Goal: Information Seeking & Learning: Learn about a topic

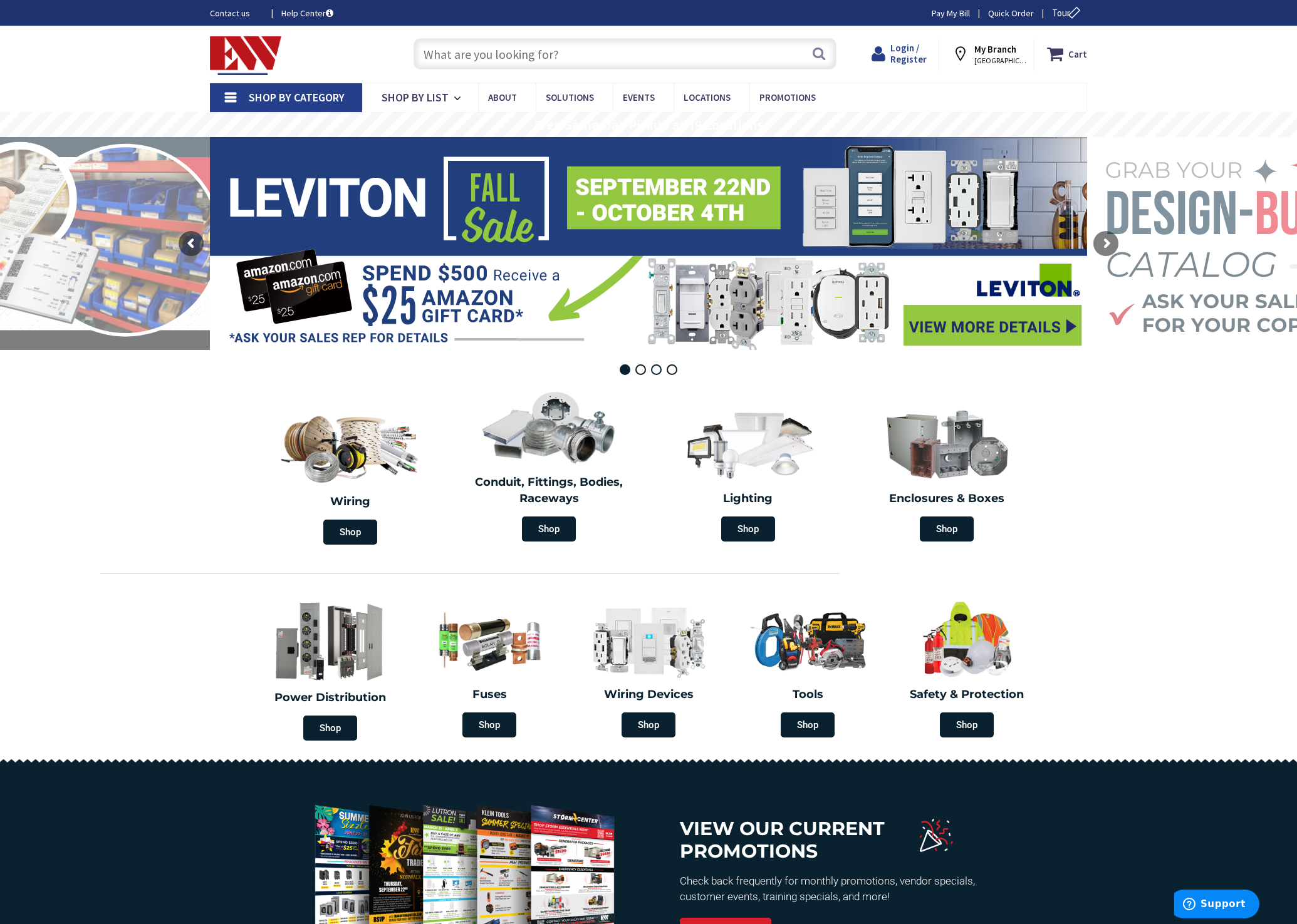
click at [908, 48] on span "Login / Register" at bounding box center [908, 53] width 36 height 23
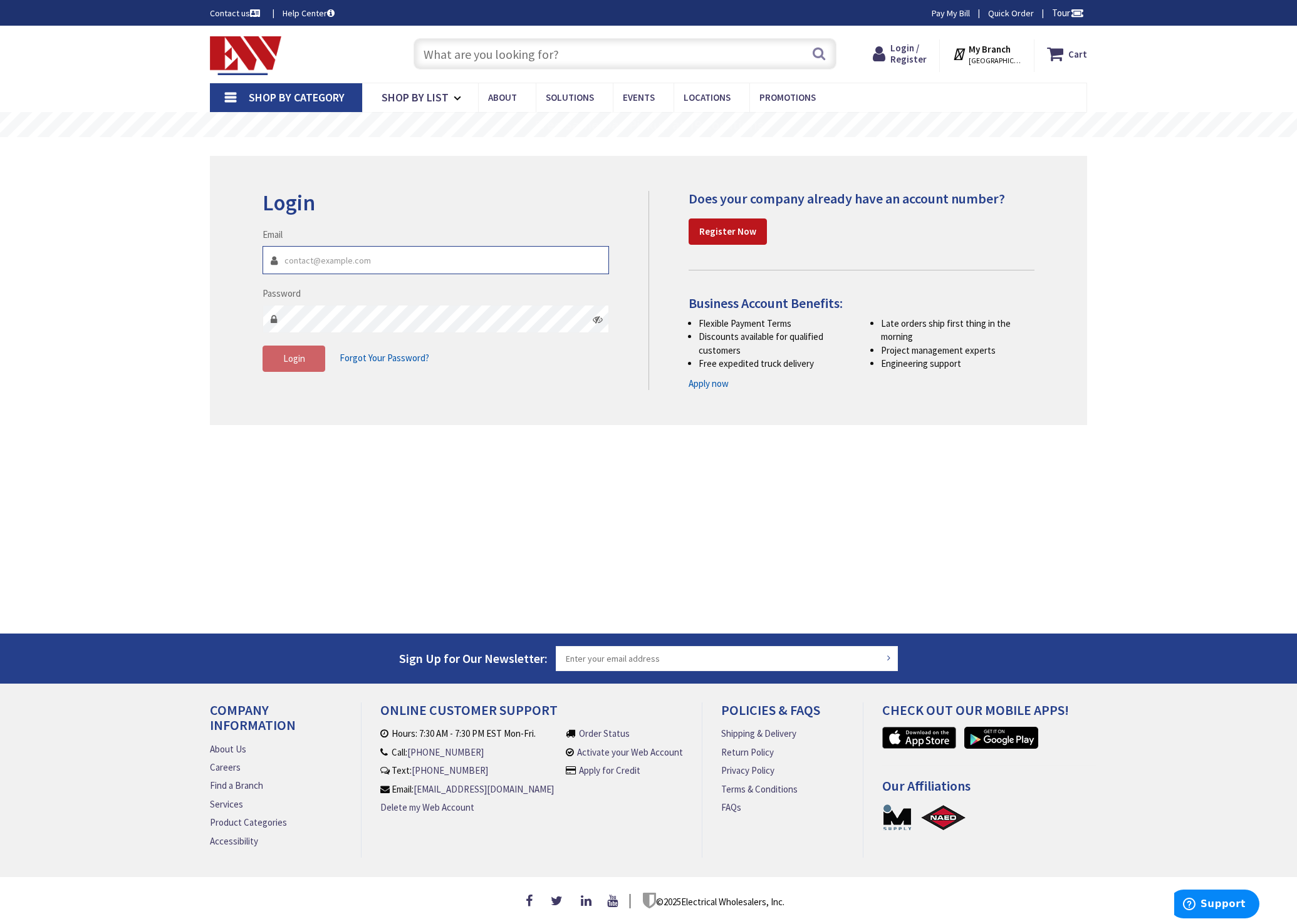
type input "[PERSON_NAME][EMAIL_ADDRESS][DOMAIN_NAME]"
click at [291, 359] on span "Login" at bounding box center [294, 359] width 22 height 12
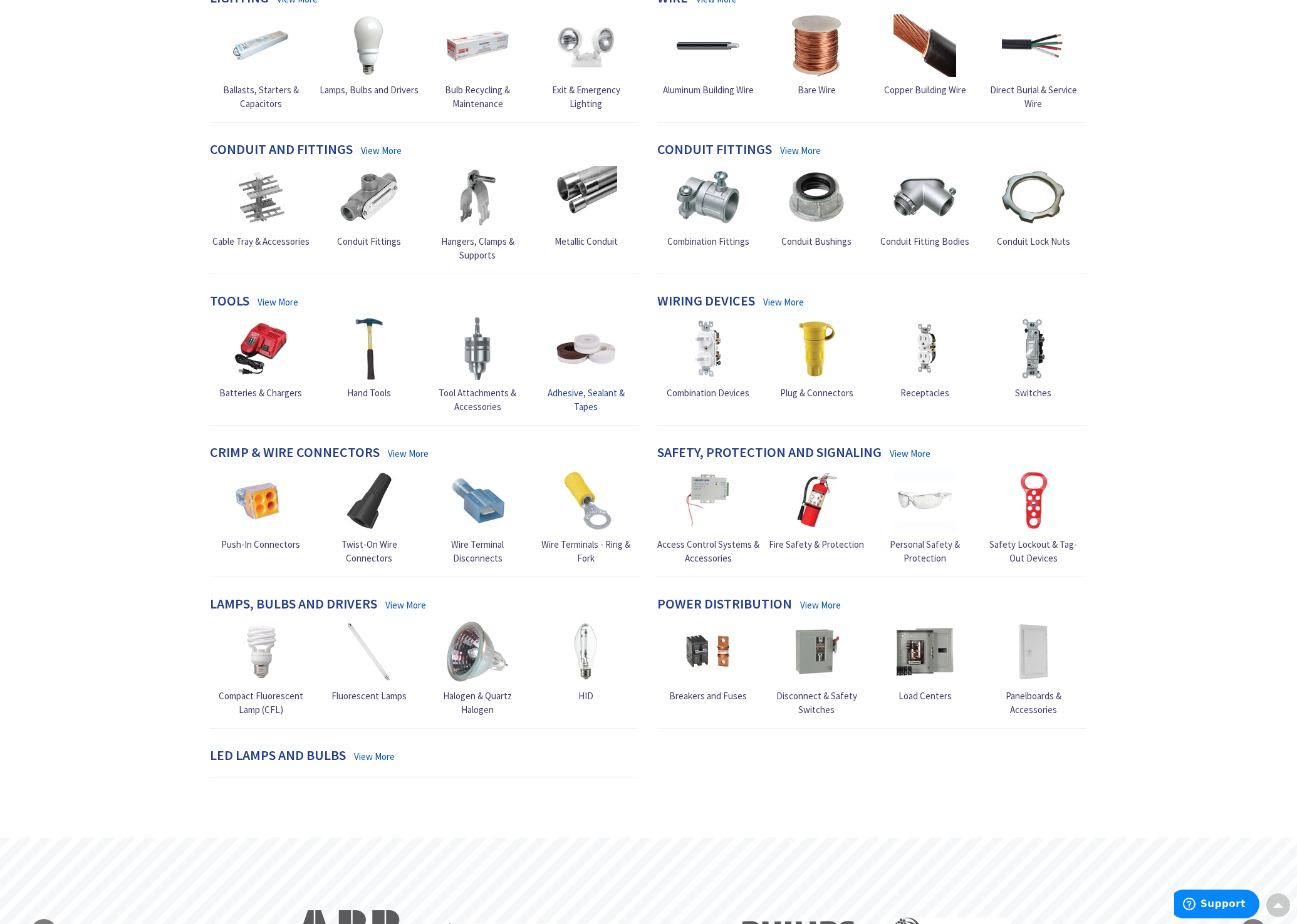
scroll to position [205, 0]
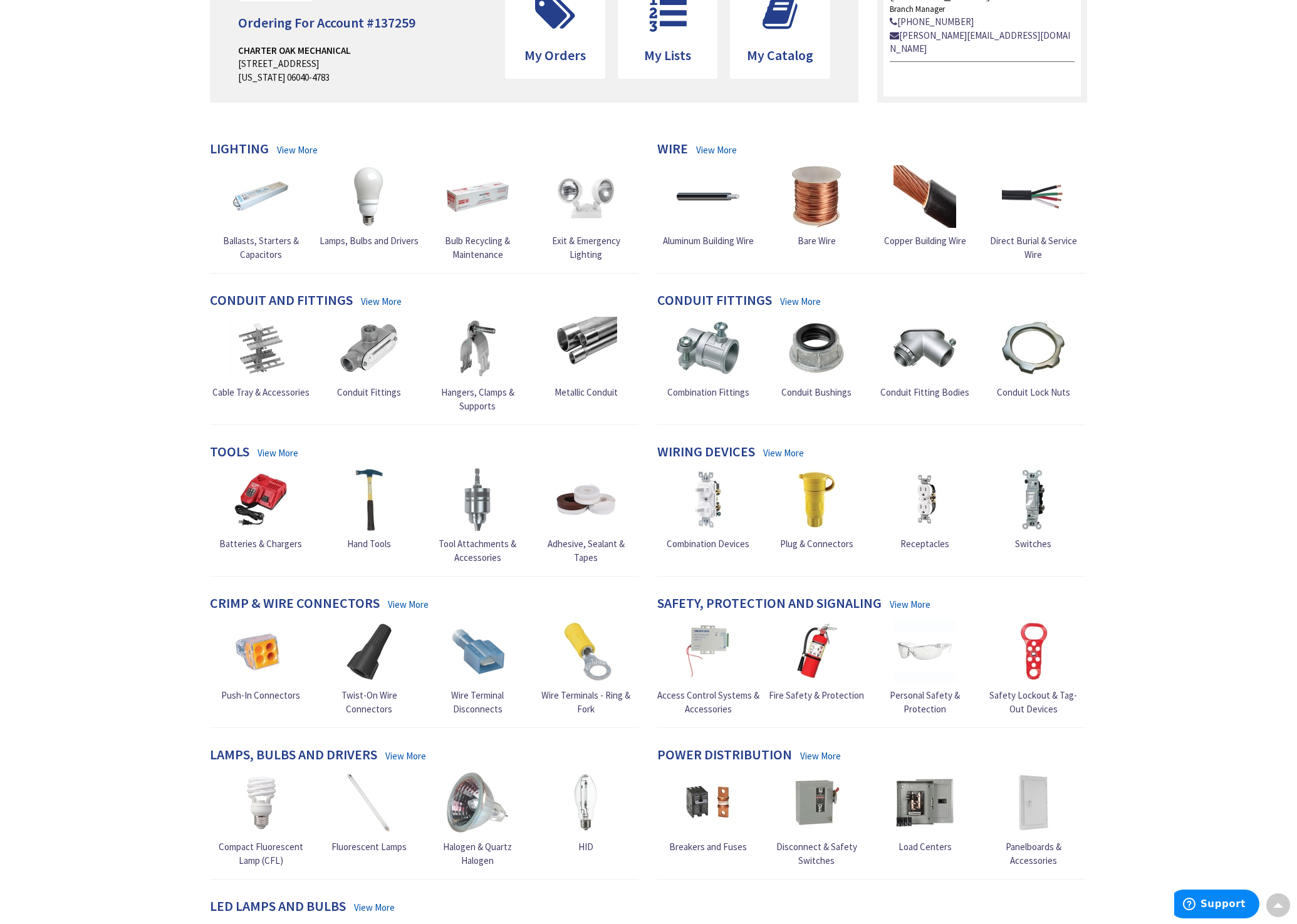
click at [288, 156] on link "View More" at bounding box center [297, 150] width 41 height 13
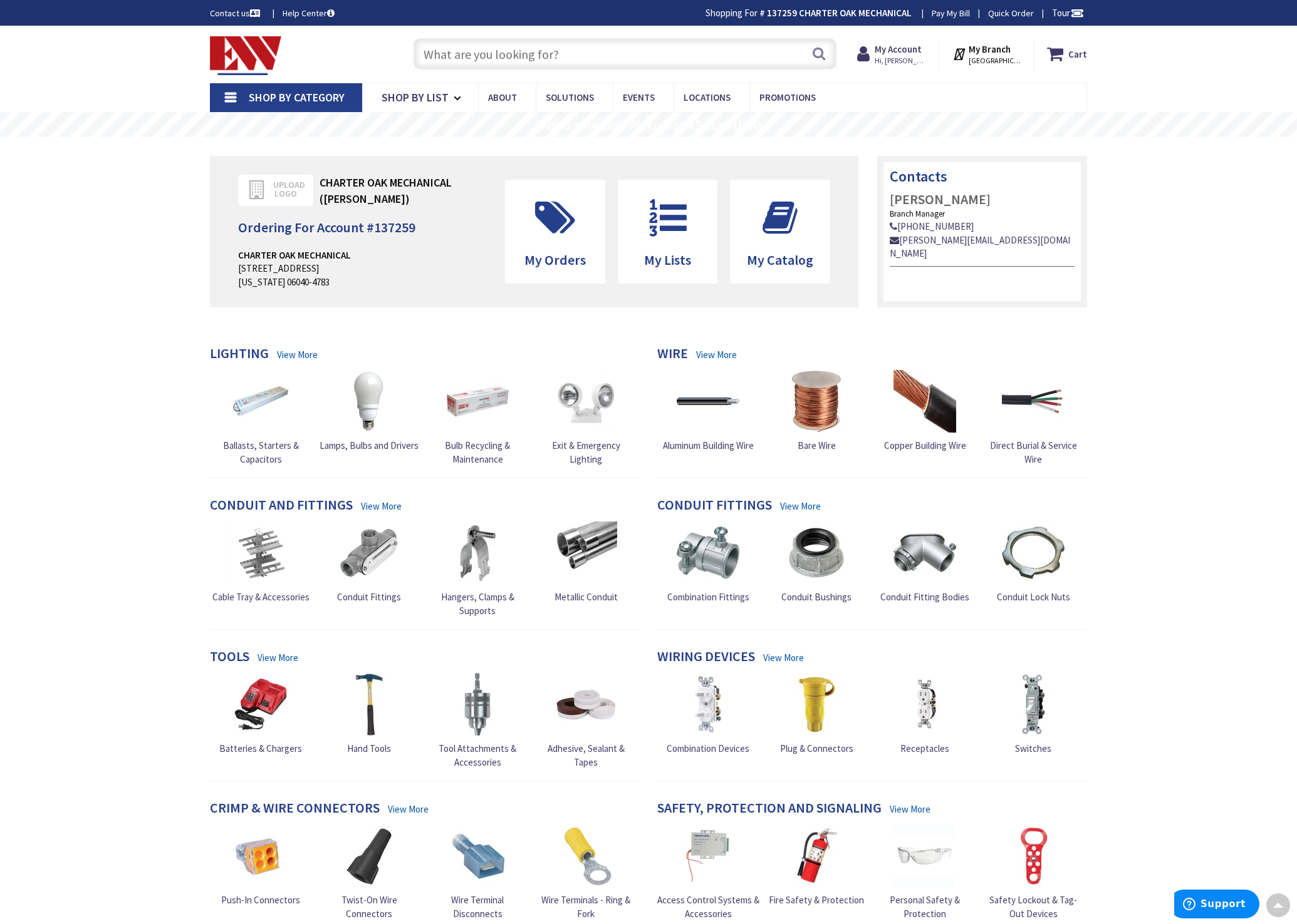
click at [296, 353] on link "View More" at bounding box center [297, 355] width 41 height 13
click at [250, 351] on h4 "Lighting" at bounding box center [239, 354] width 59 height 18
click at [293, 352] on link "View More" at bounding box center [297, 355] width 41 height 13
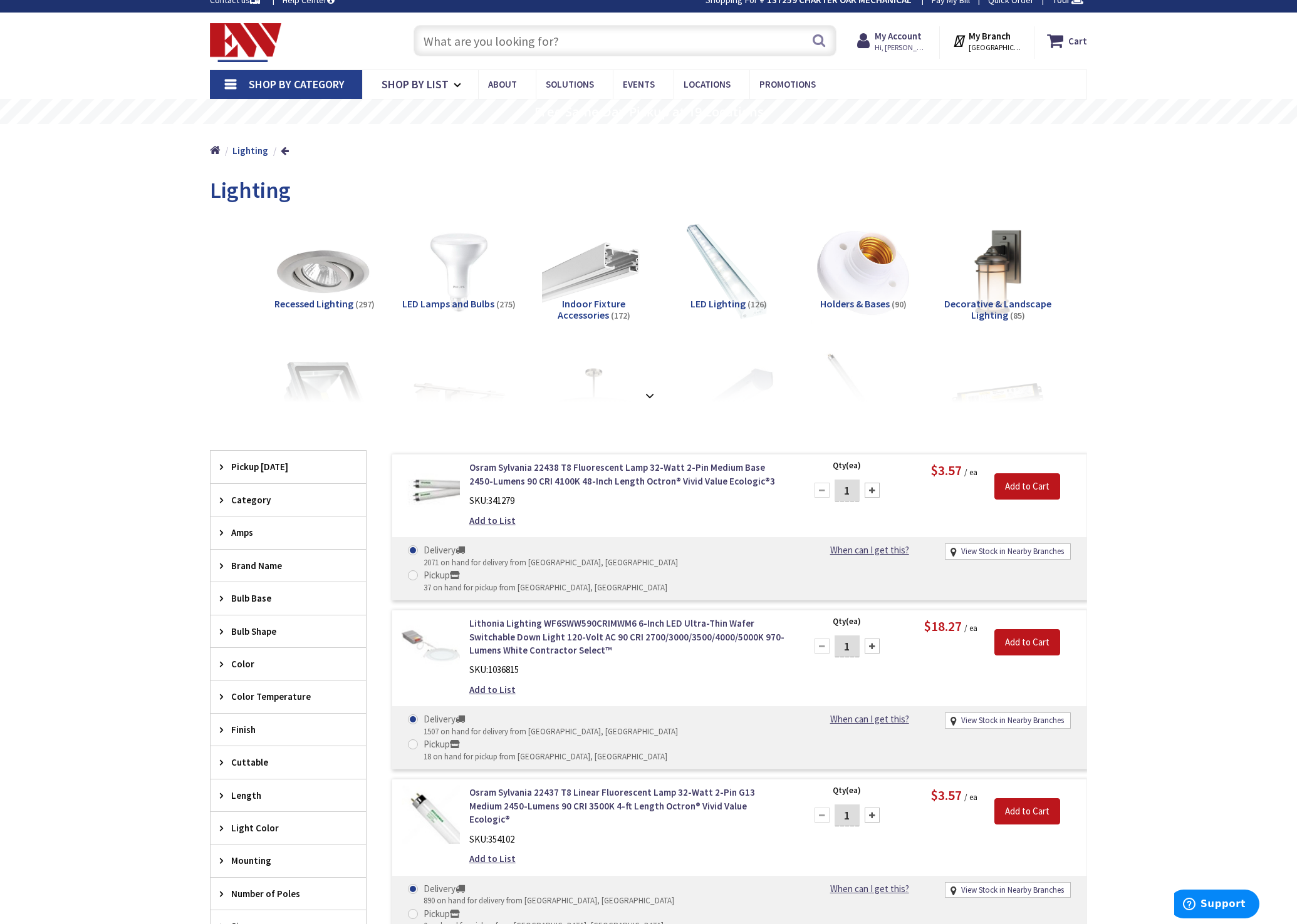
scroll to position [16, 0]
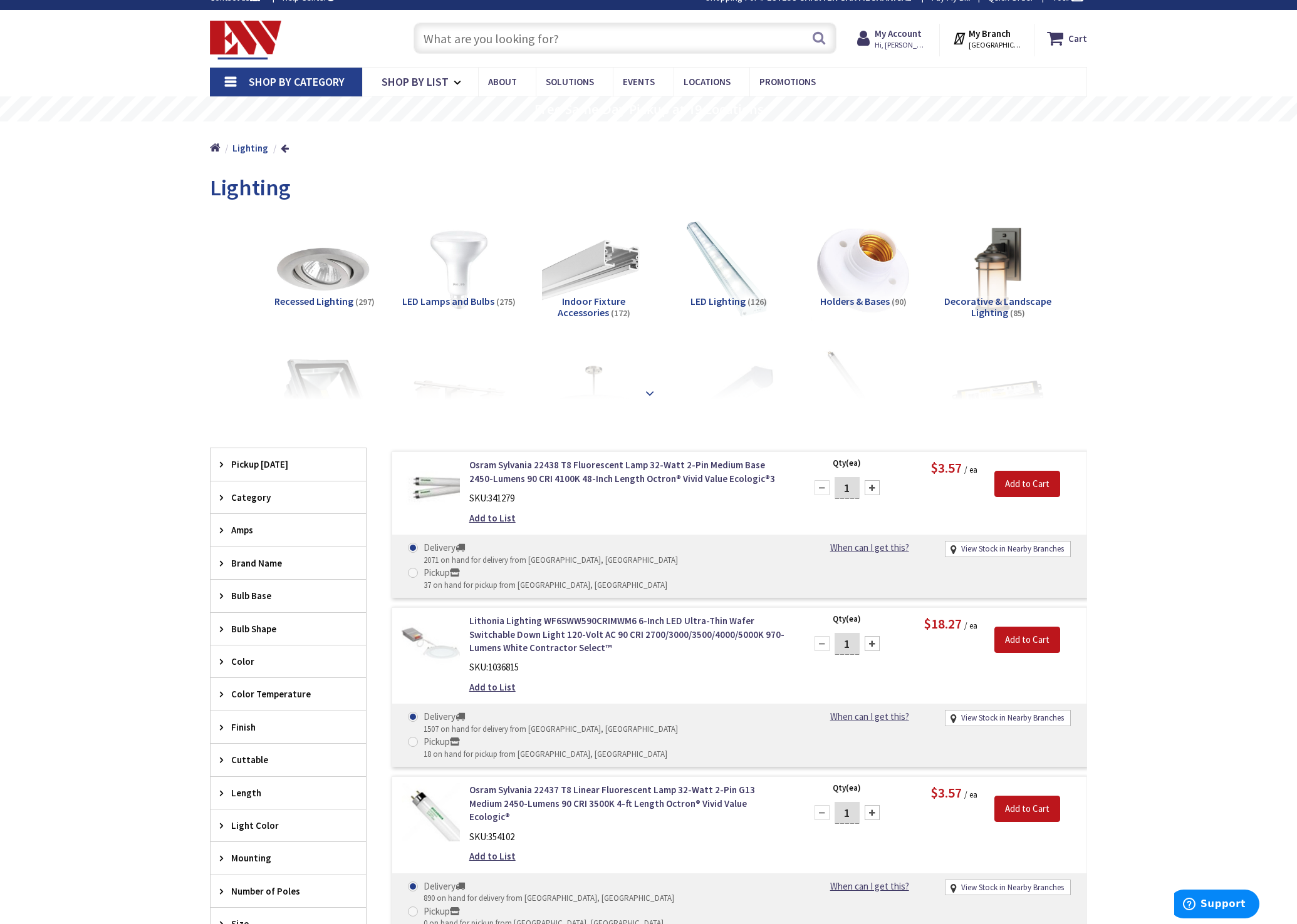
click at [648, 389] on strong at bounding box center [649, 393] width 15 height 14
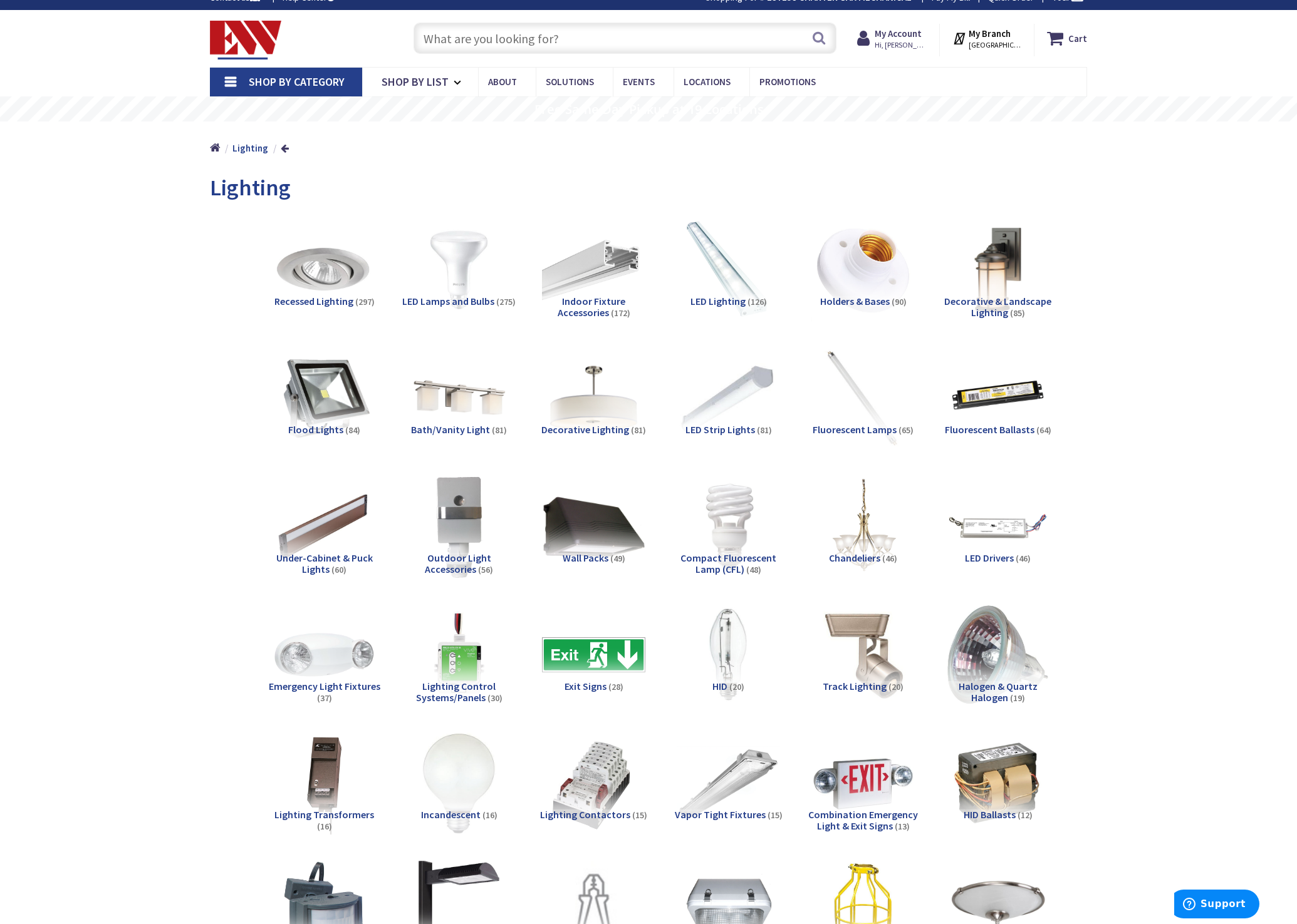
click at [465, 551] on span "Outdoor Light Accessories" at bounding box center [457, 564] width 66 height 24
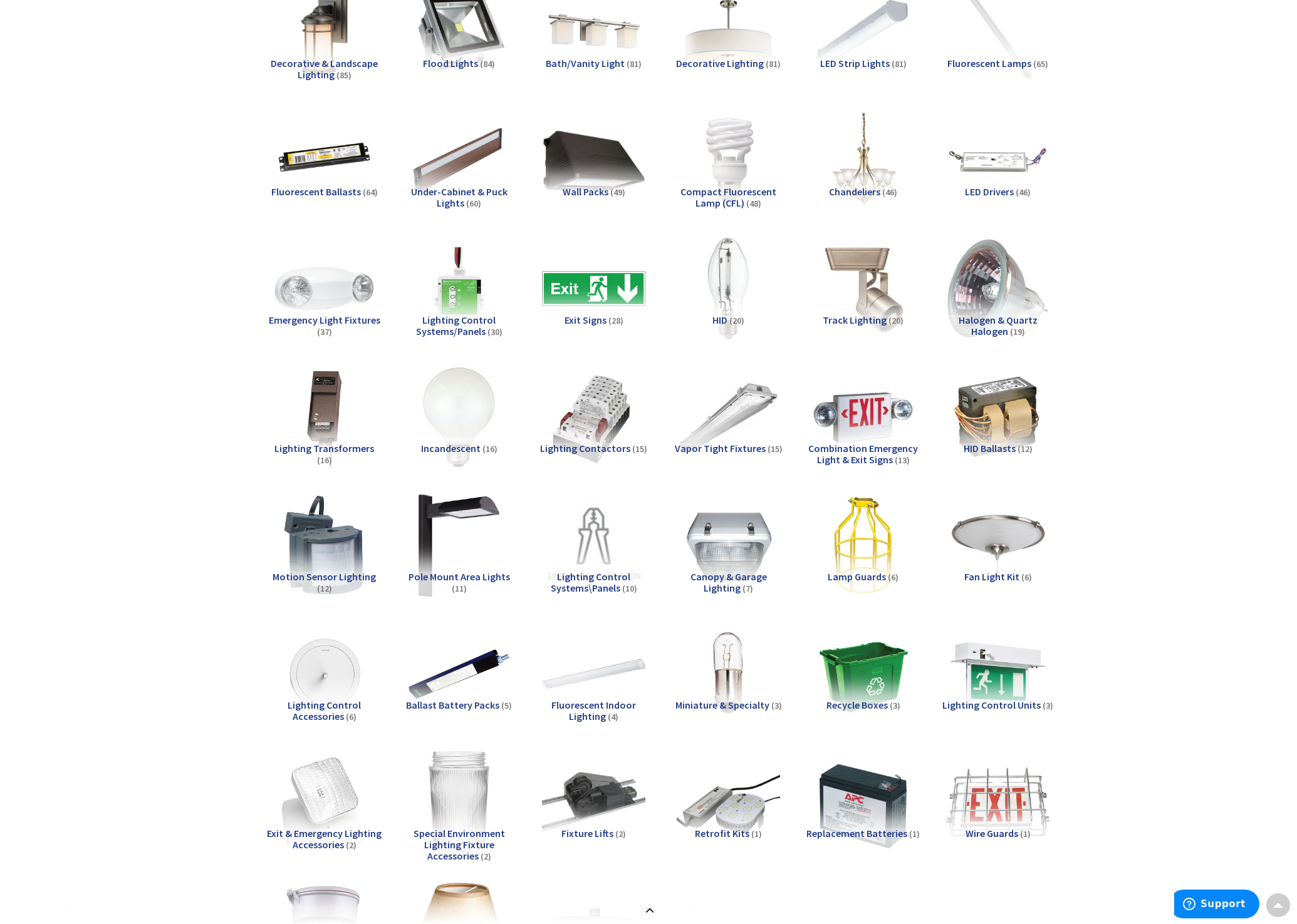
scroll to position [416, 0]
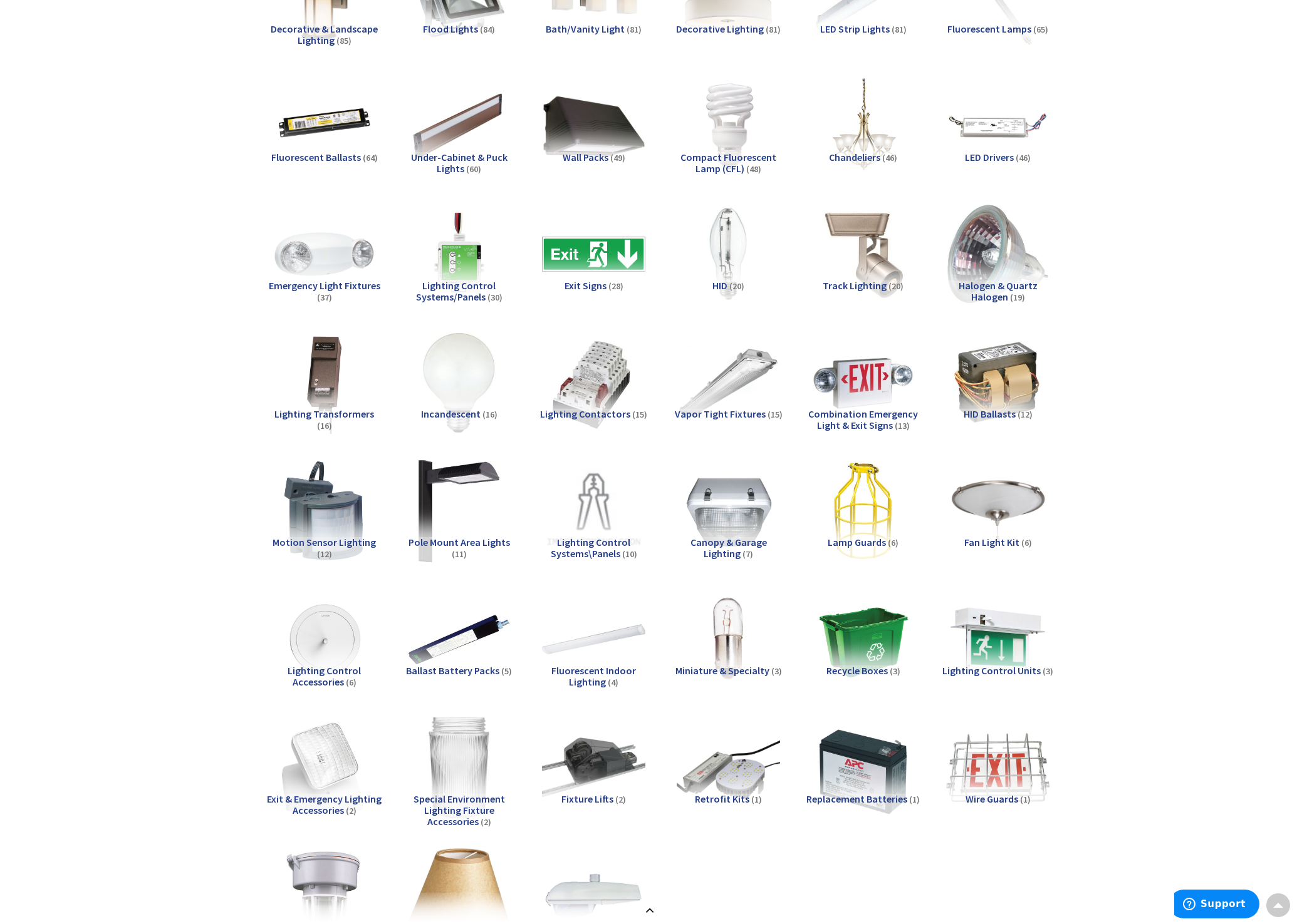
click at [334, 541] on span "Motion Sensor Lighting" at bounding box center [323, 542] width 103 height 12
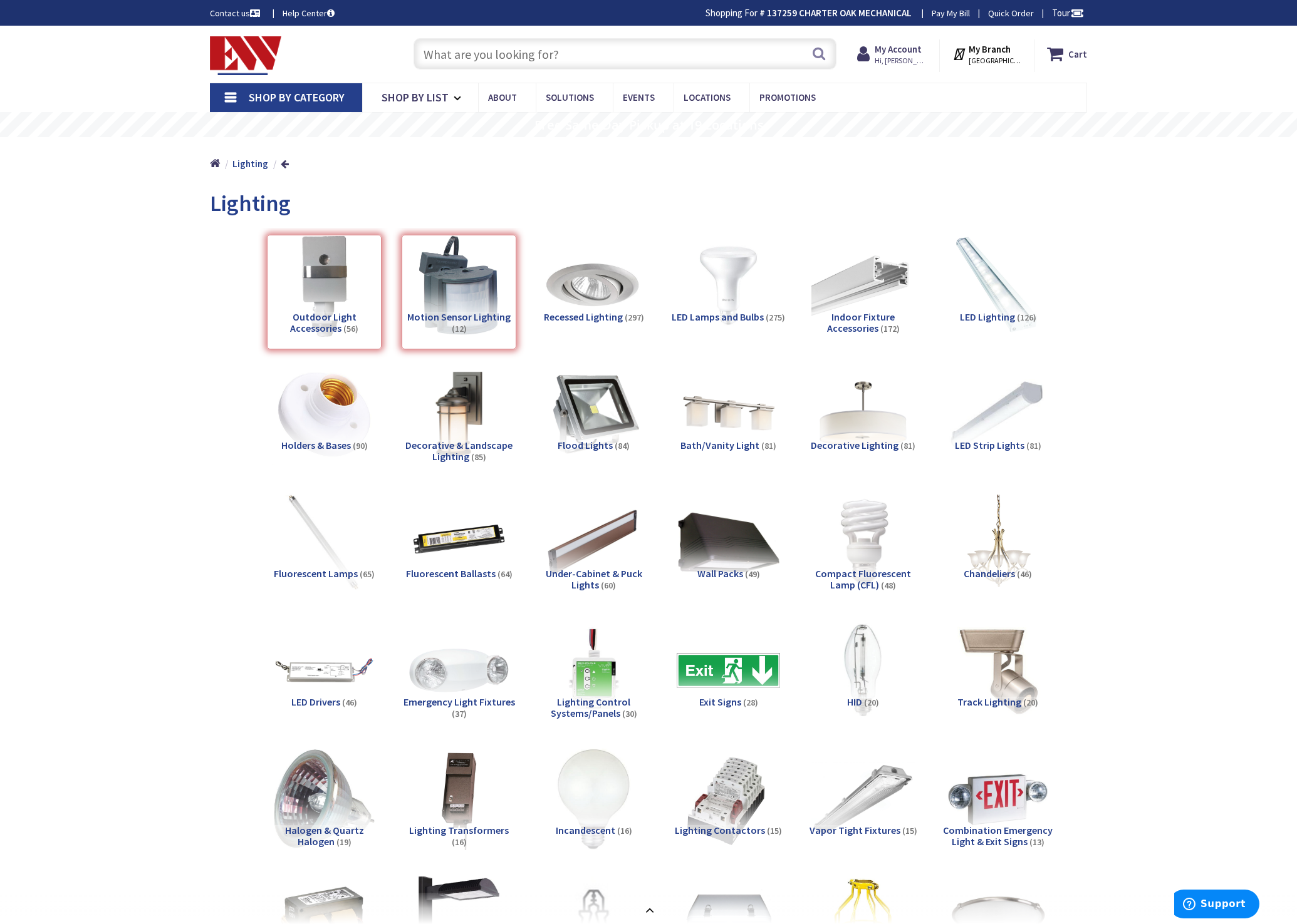
scroll to position [0, 0]
click at [322, 316] on div "Outdoor Light Accessories (56)" at bounding box center [323, 292] width 115 height 115
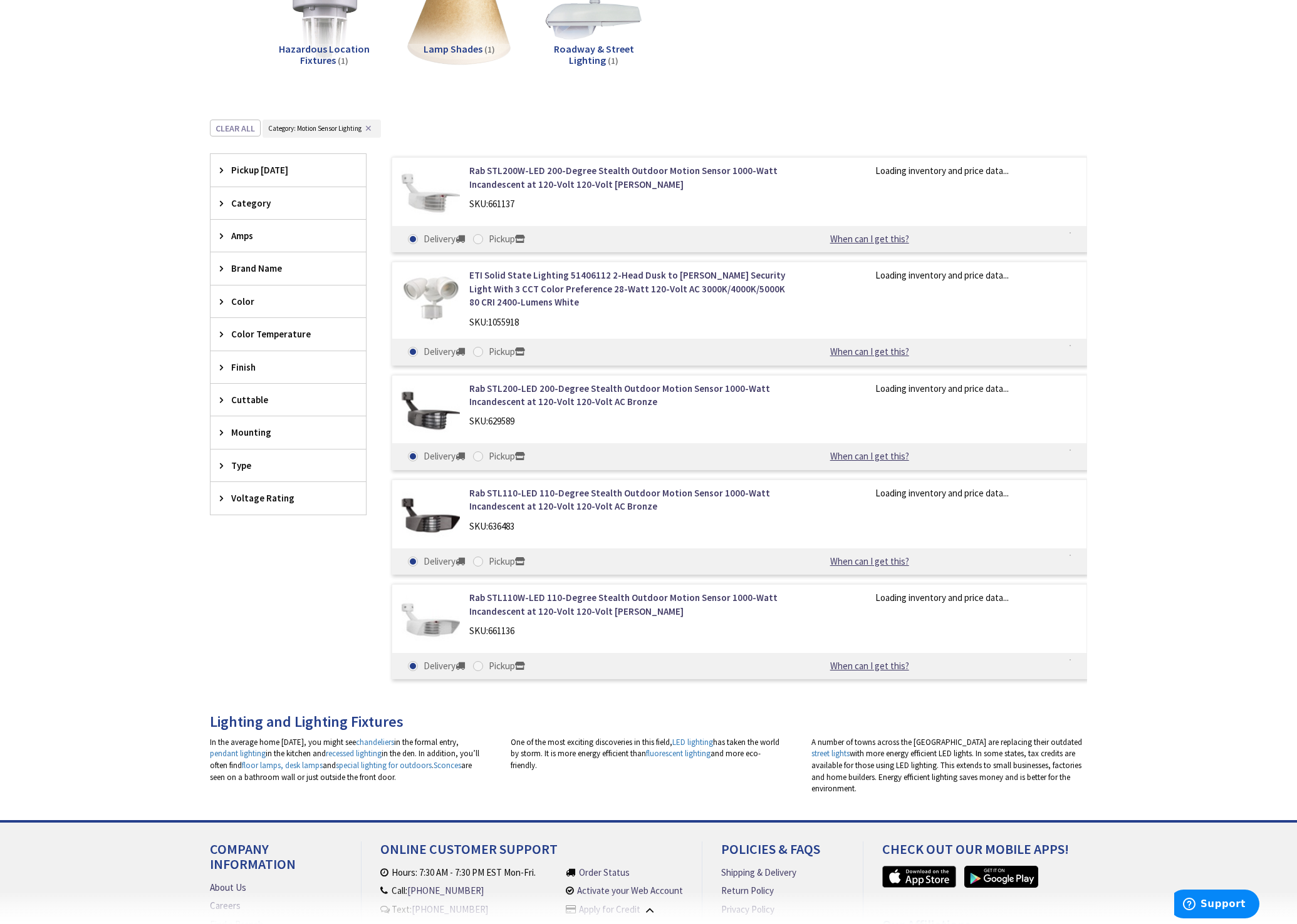
scroll to position [1413, 0]
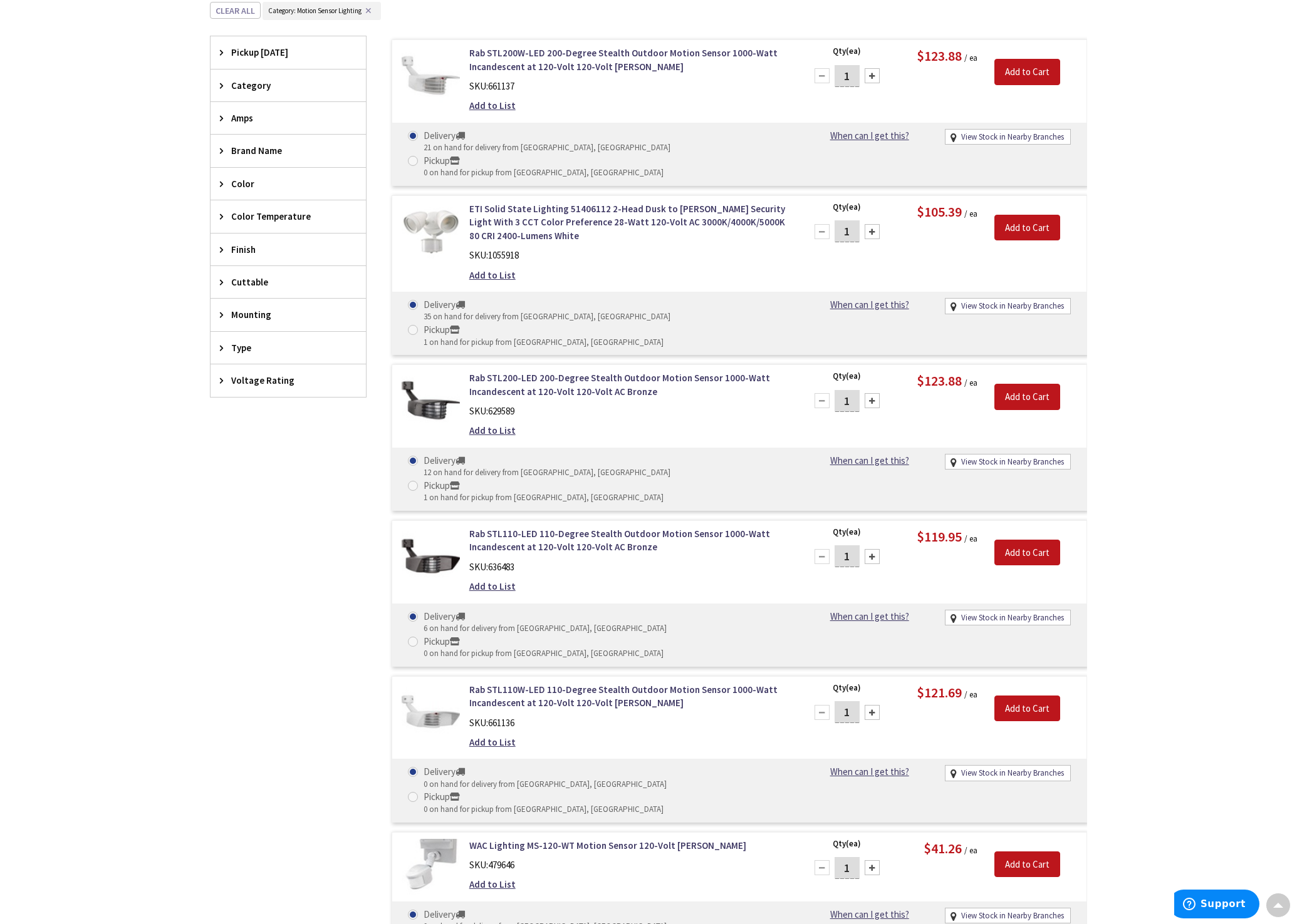
click at [221, 377] on icon at bounding box center [225, 380] width 9 height 9
click at [258, 425] on span "120 Volt AC" at bounding box center [288, 427] width 156 height 21
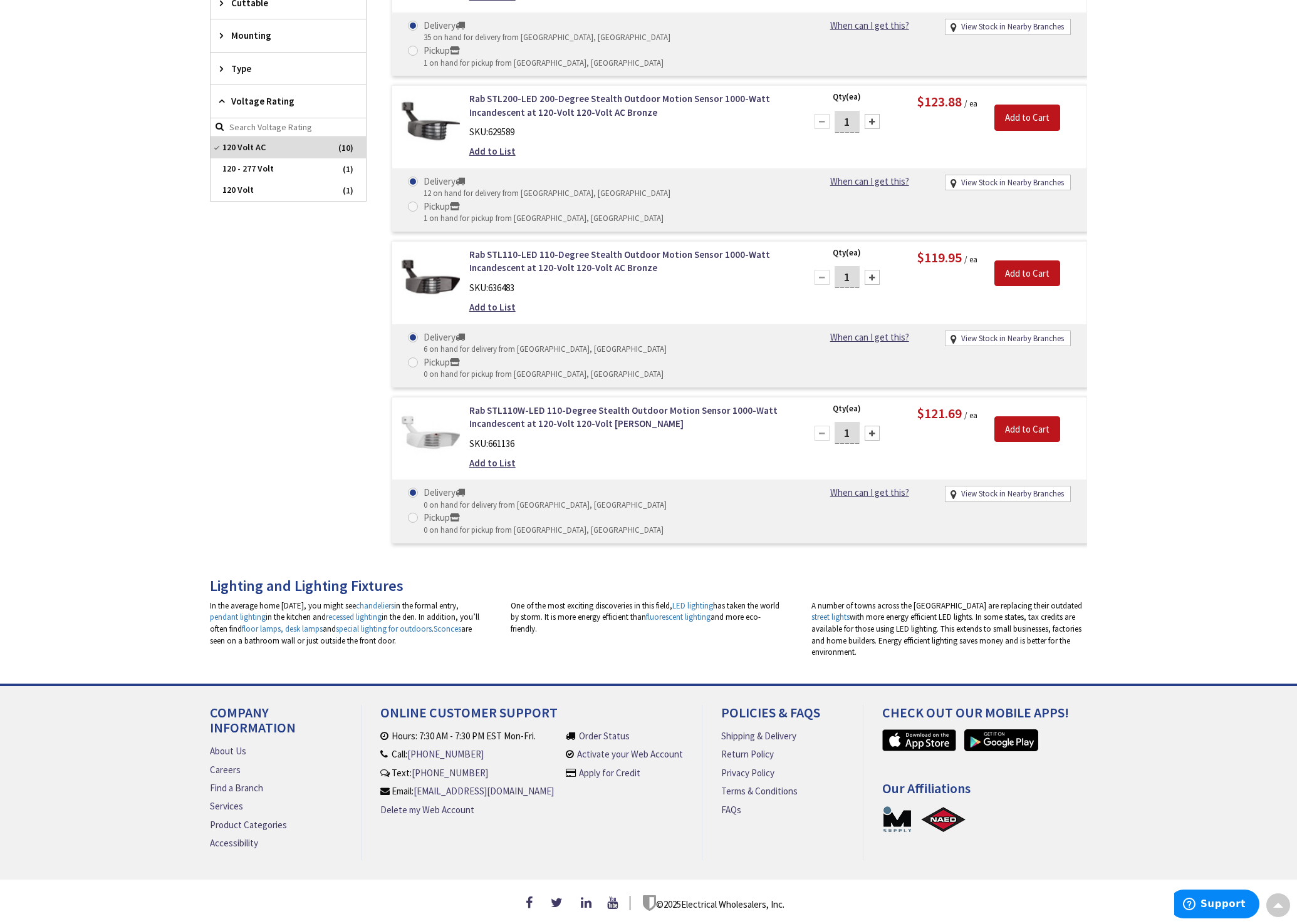
scroll to position [911, 0]
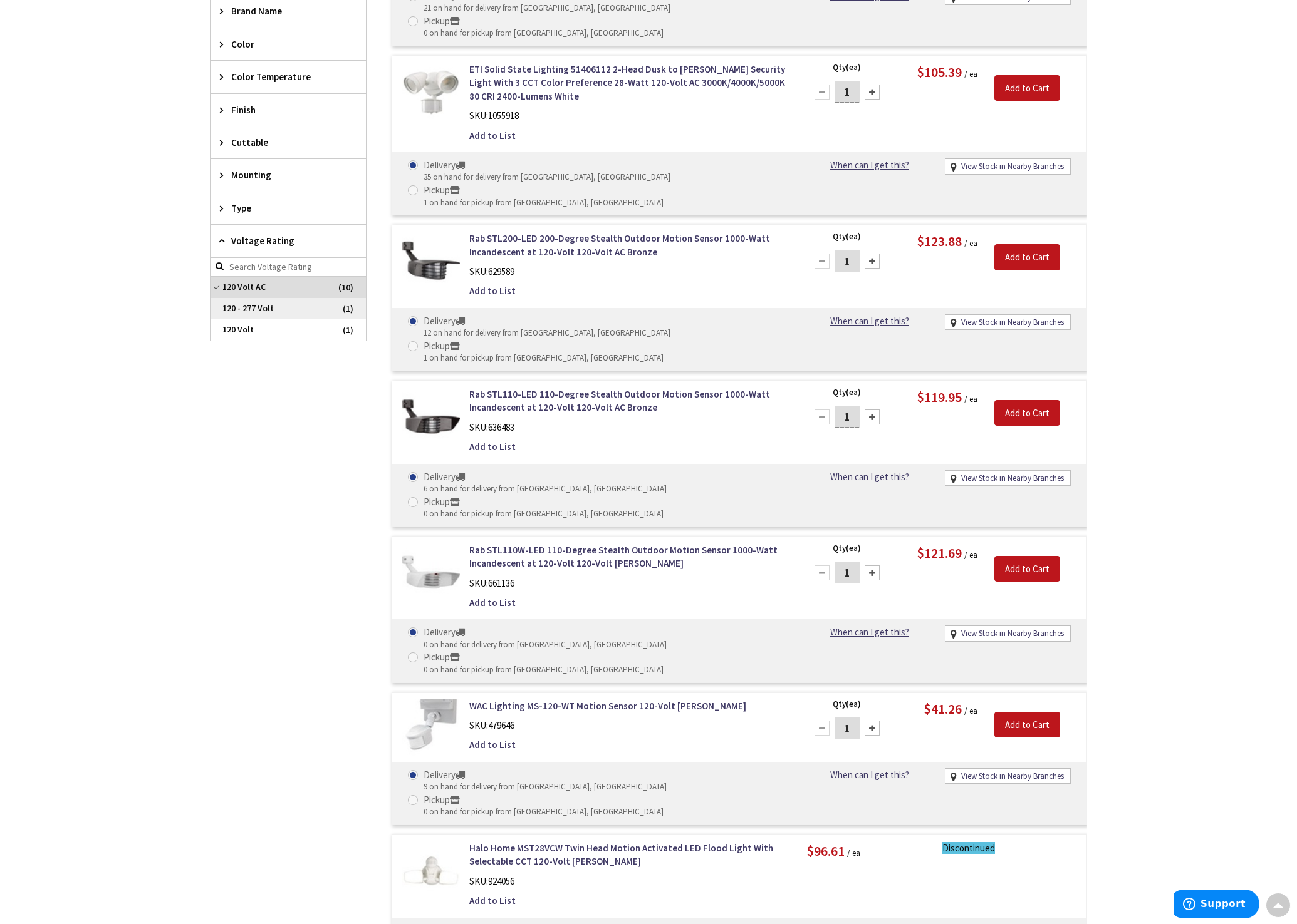
click at [238, 301] on span "120 - 277 Volt" at bounding box center [288, 308] width 156 height 21
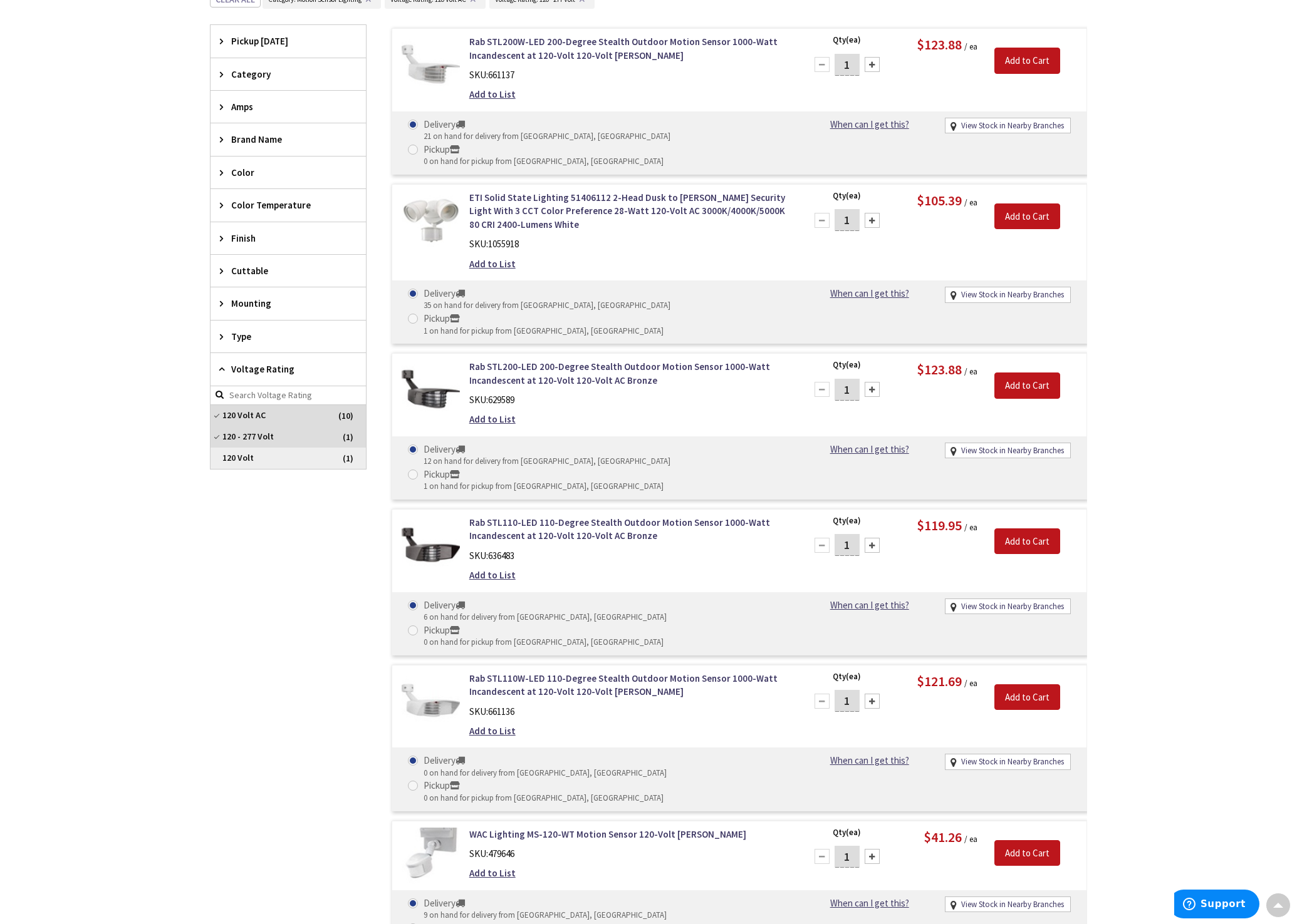
click at [230, 454] on span "120 Volt" at bounding box center [288, 458] width 156 height 21
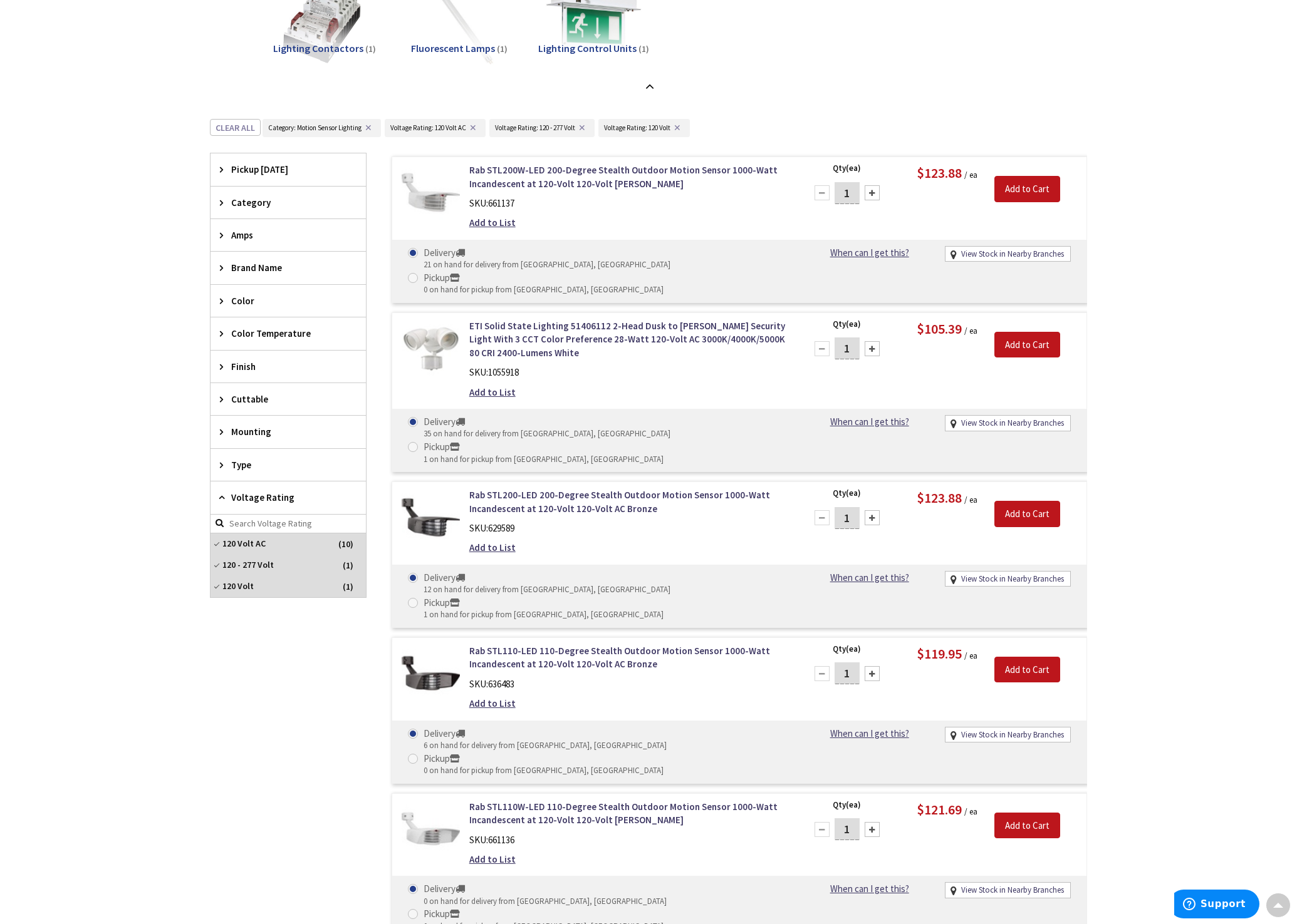
click at [252, 332] on span "Color Temperature" at bounding box center [282, 333] width 102 height 13
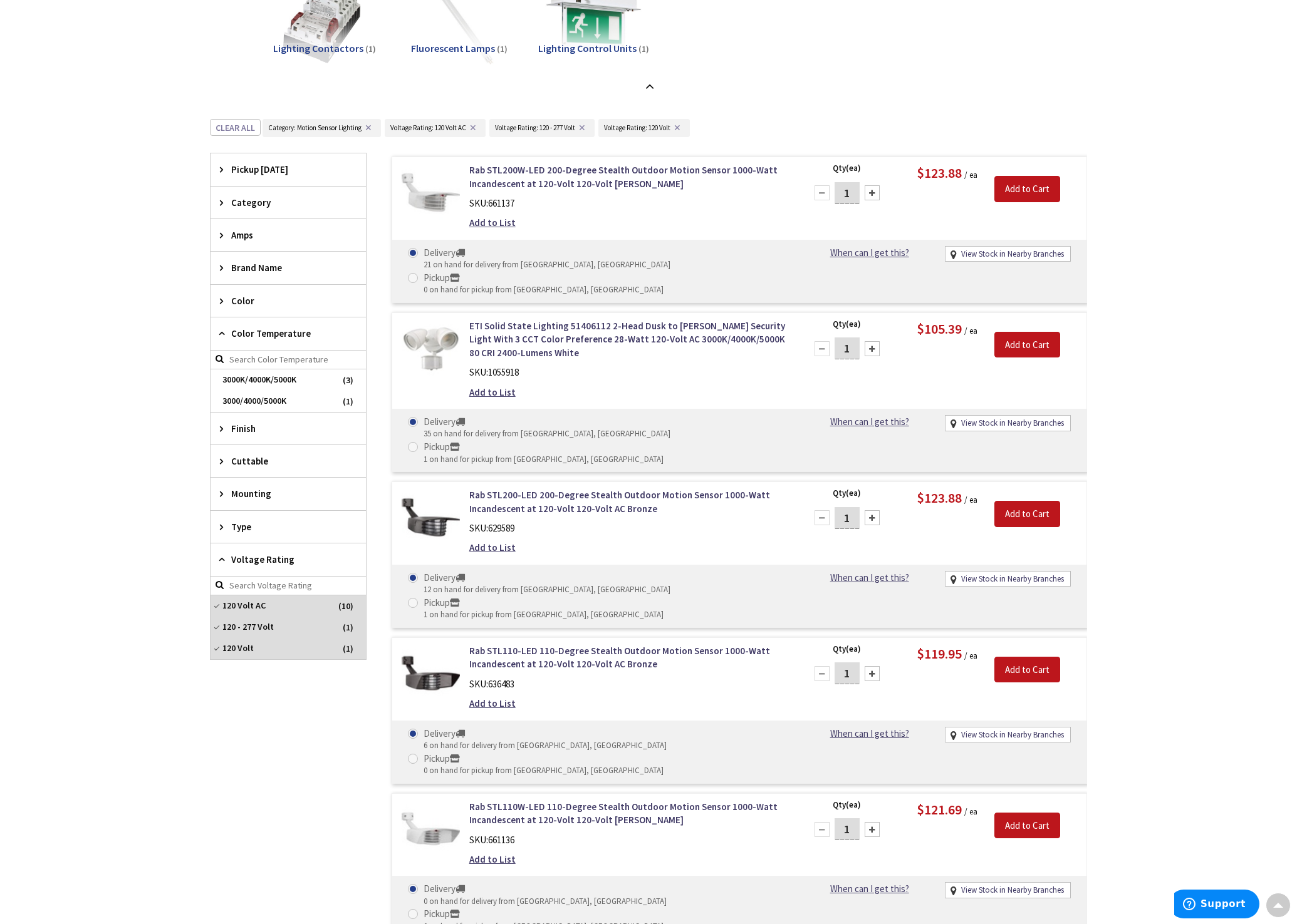
click at [252, 332] on span "Color Temperature" at bounding box center [282, 333] width 102 height 13
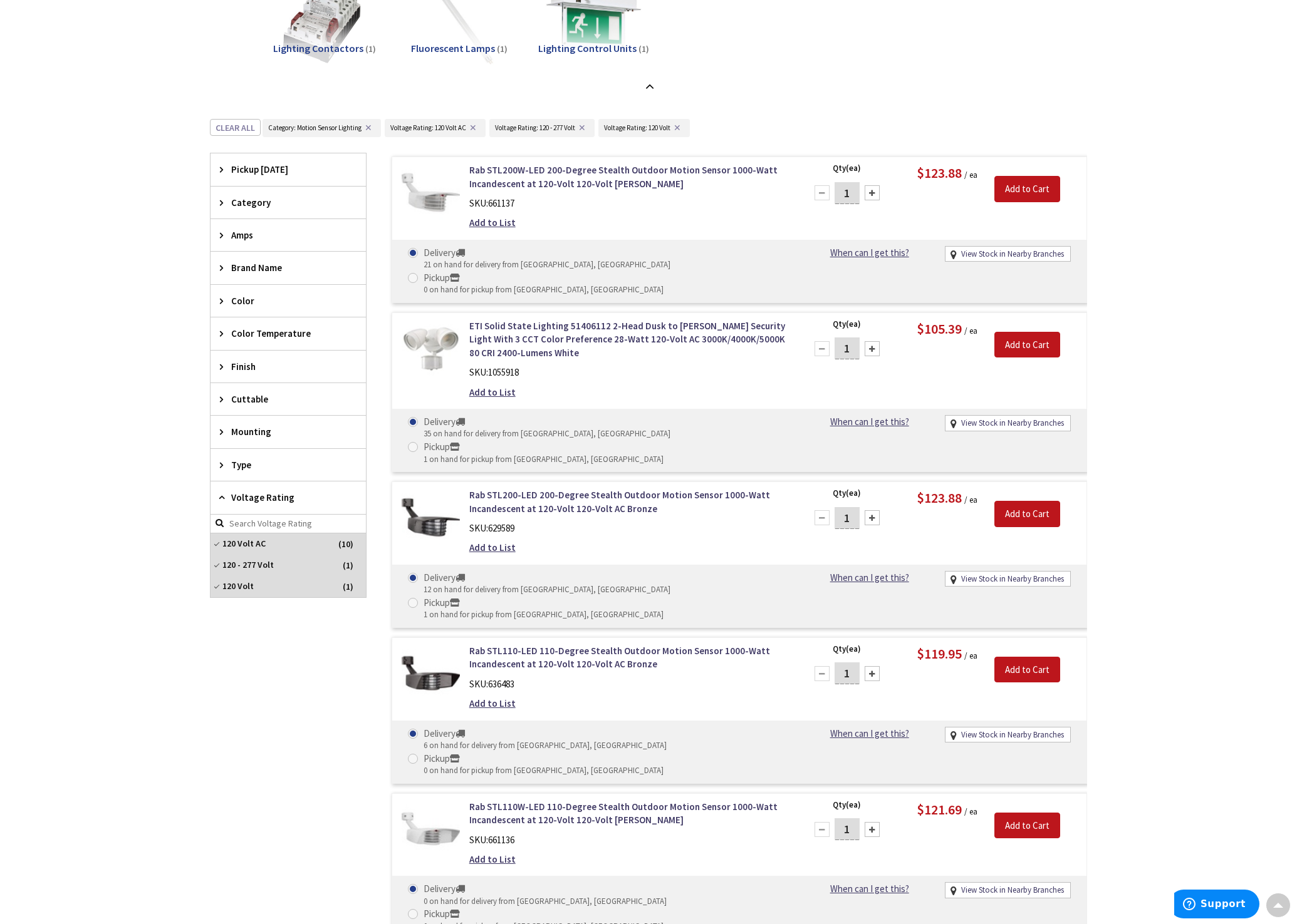
click at [248, 300] on span "Color" at bounding box center [282, 301] width 102 height 13
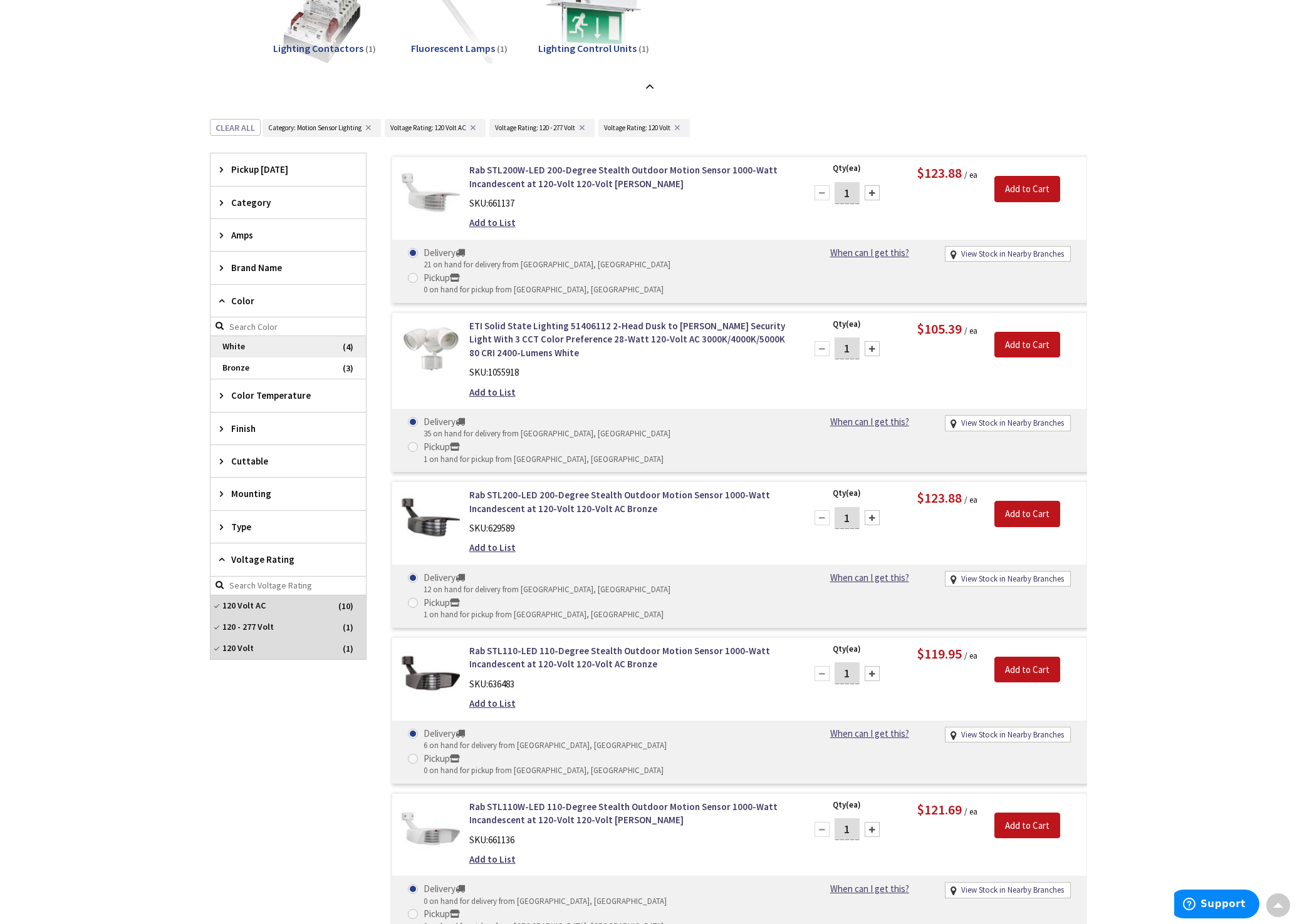
click at [236, 341] on span "White" at bounding box center [288, 346] width 156 height 21
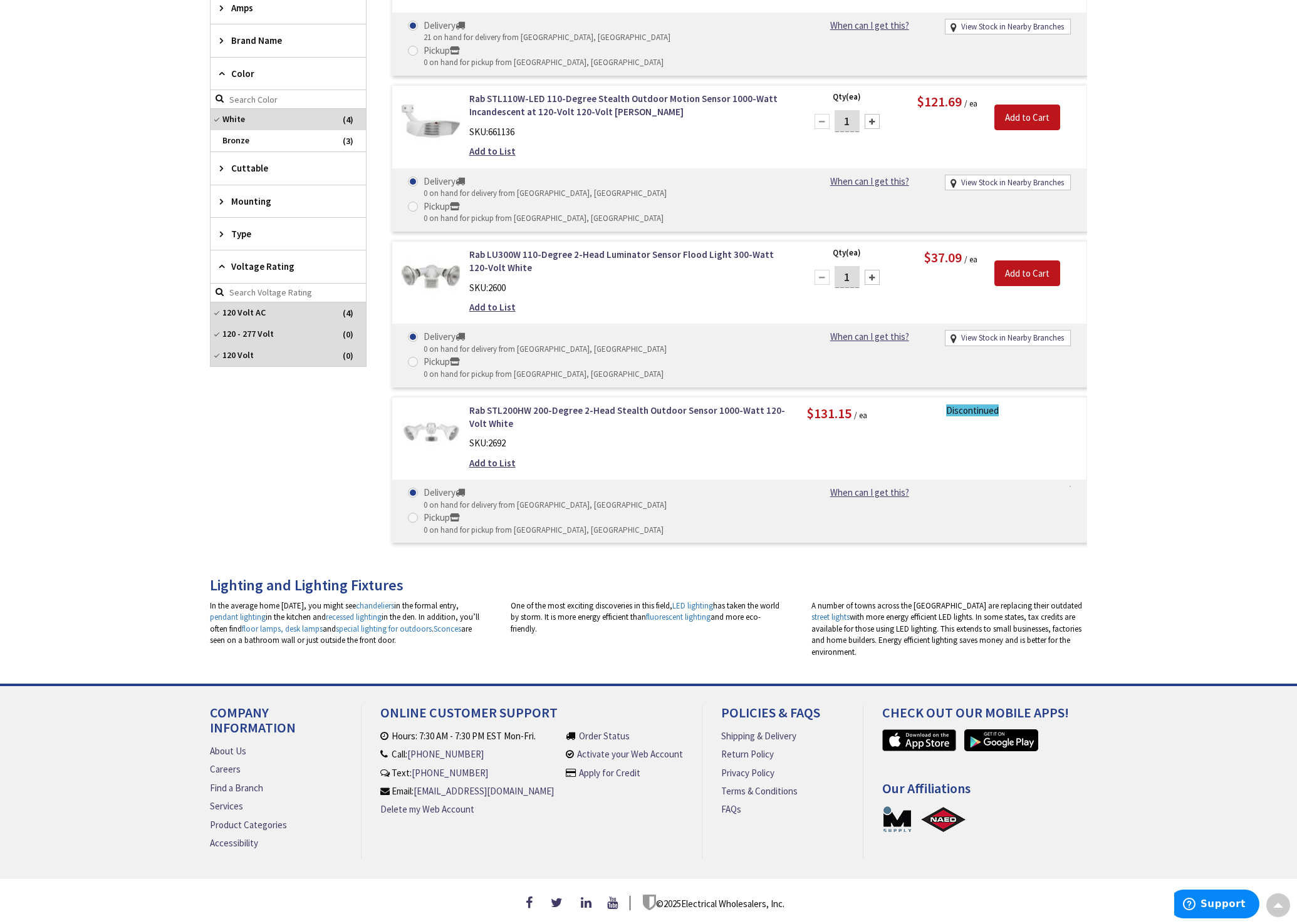
scroll to position [511, 0]
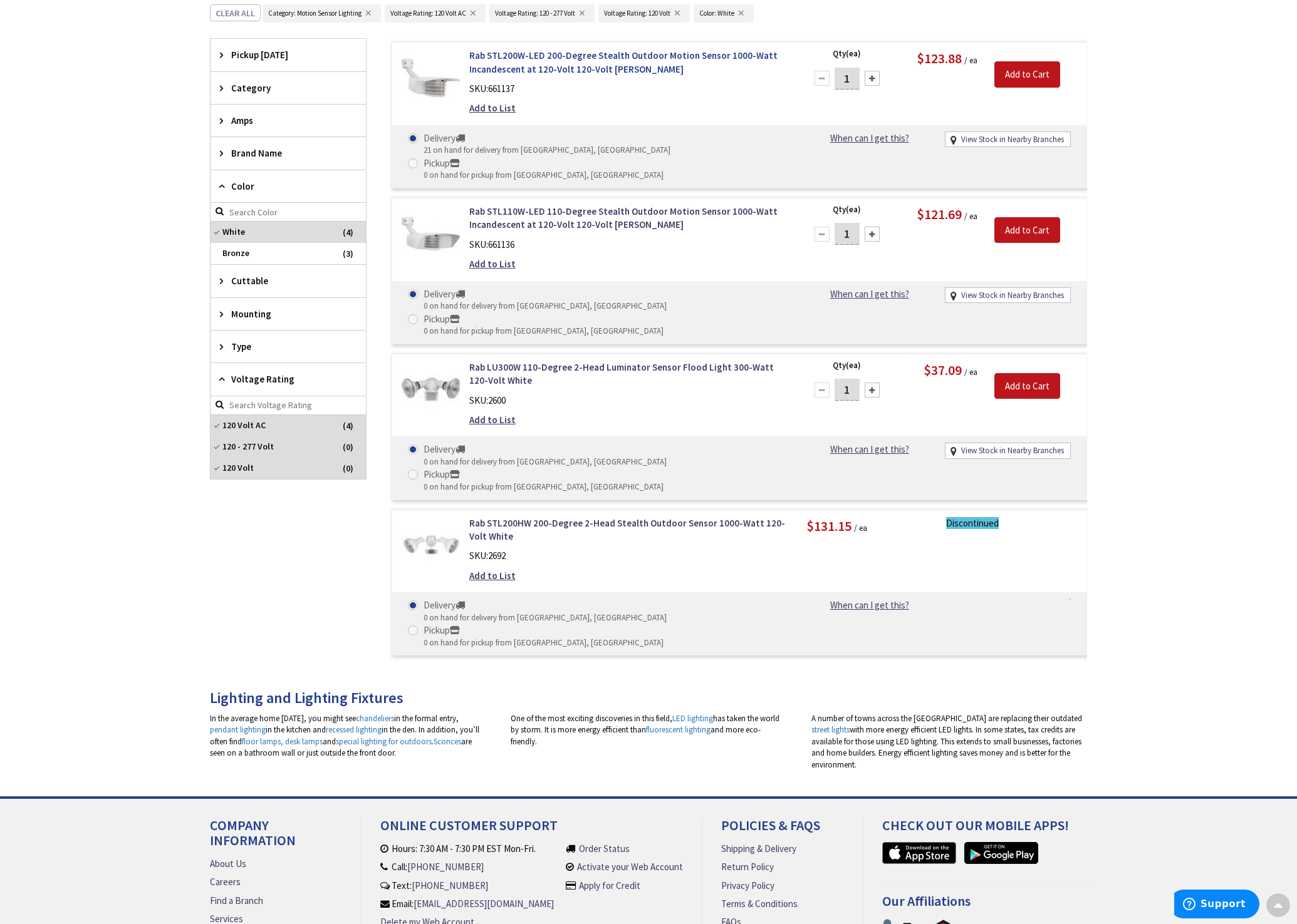
click at [590, 62] on link "Rab STL200W-LED 200-Degree Stealth Outdoor Motion Sensor 1000-Watt Incandescent…" at bounding box center [629, 61] width 319 height 27
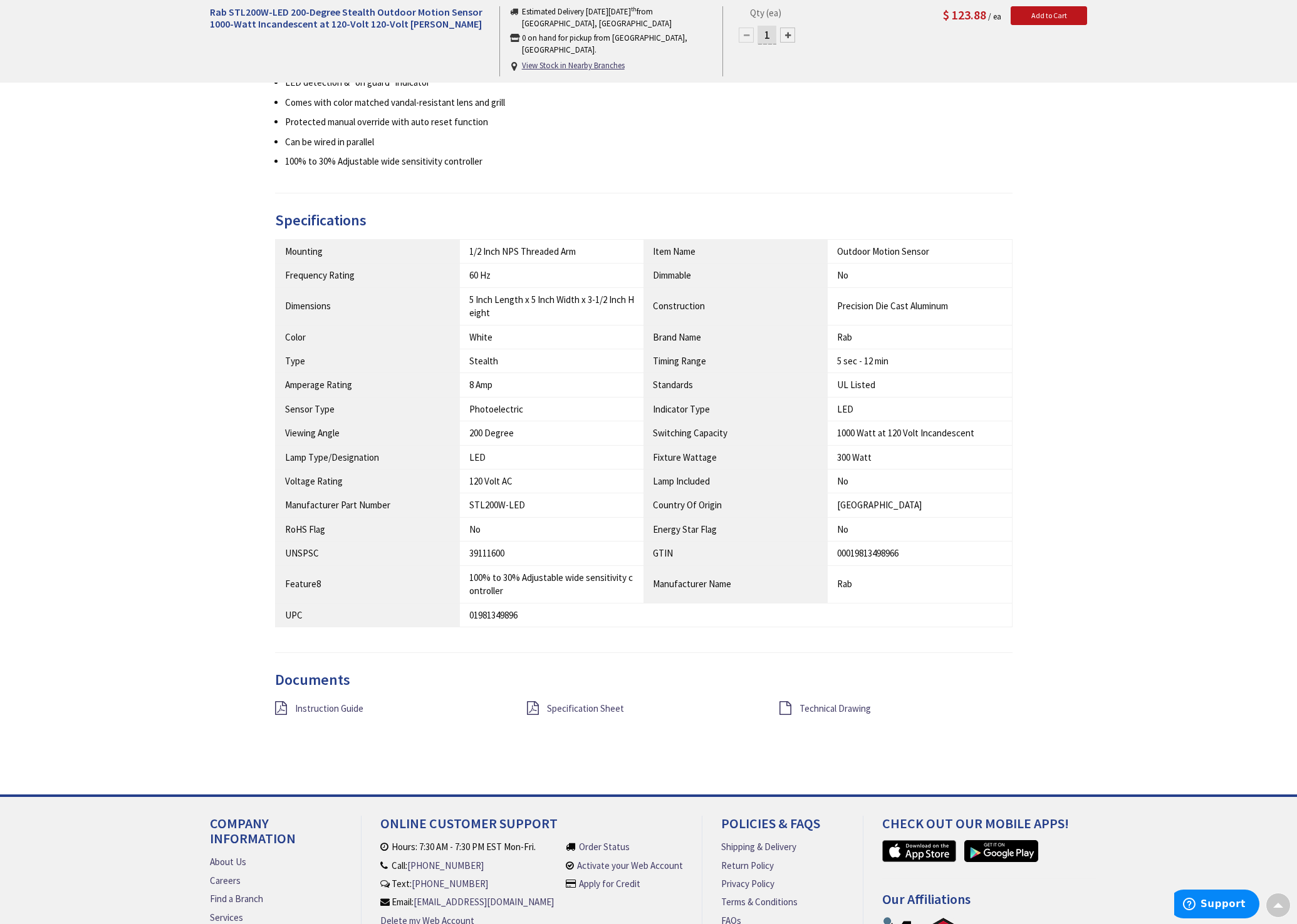
scroll to position [710, 0]
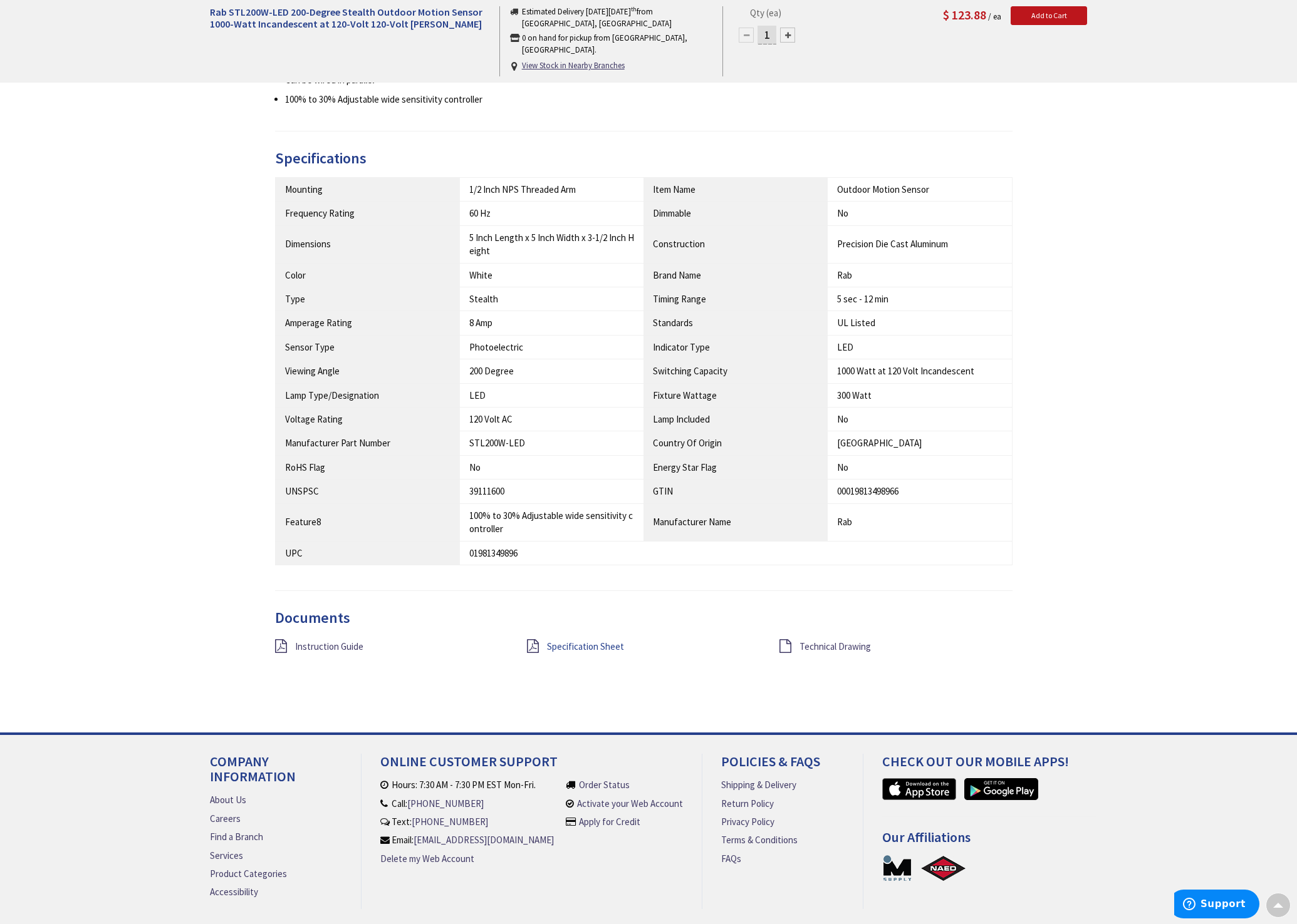
click at [572, 641] on span "Specification Sheet" at bounding box center [585, 646] width 77 height 12
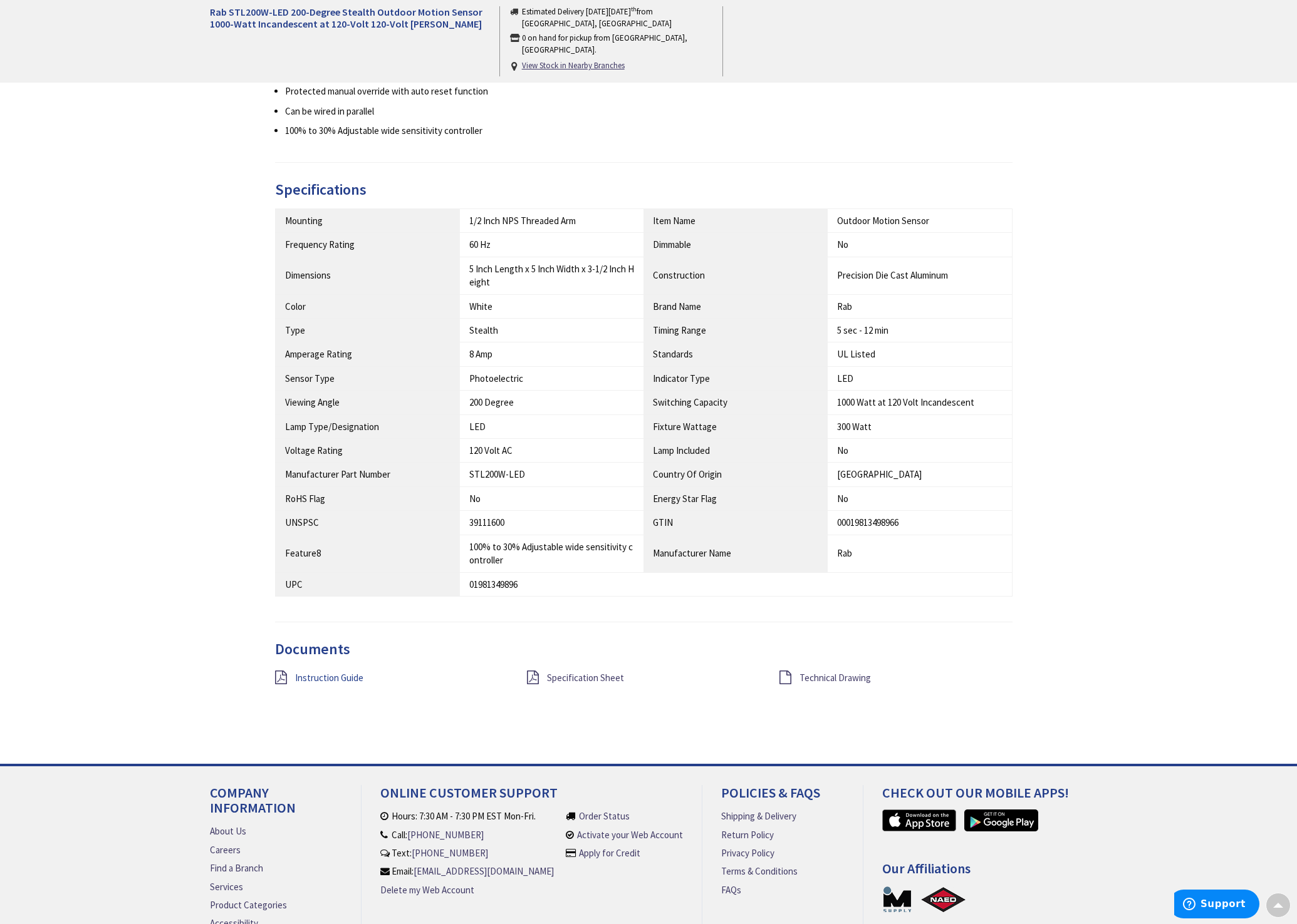
click at [336, 672] on span "Instruction Guide" at bounding box center [329, 677] width 68 height 12
